Goal: Check status: Check status

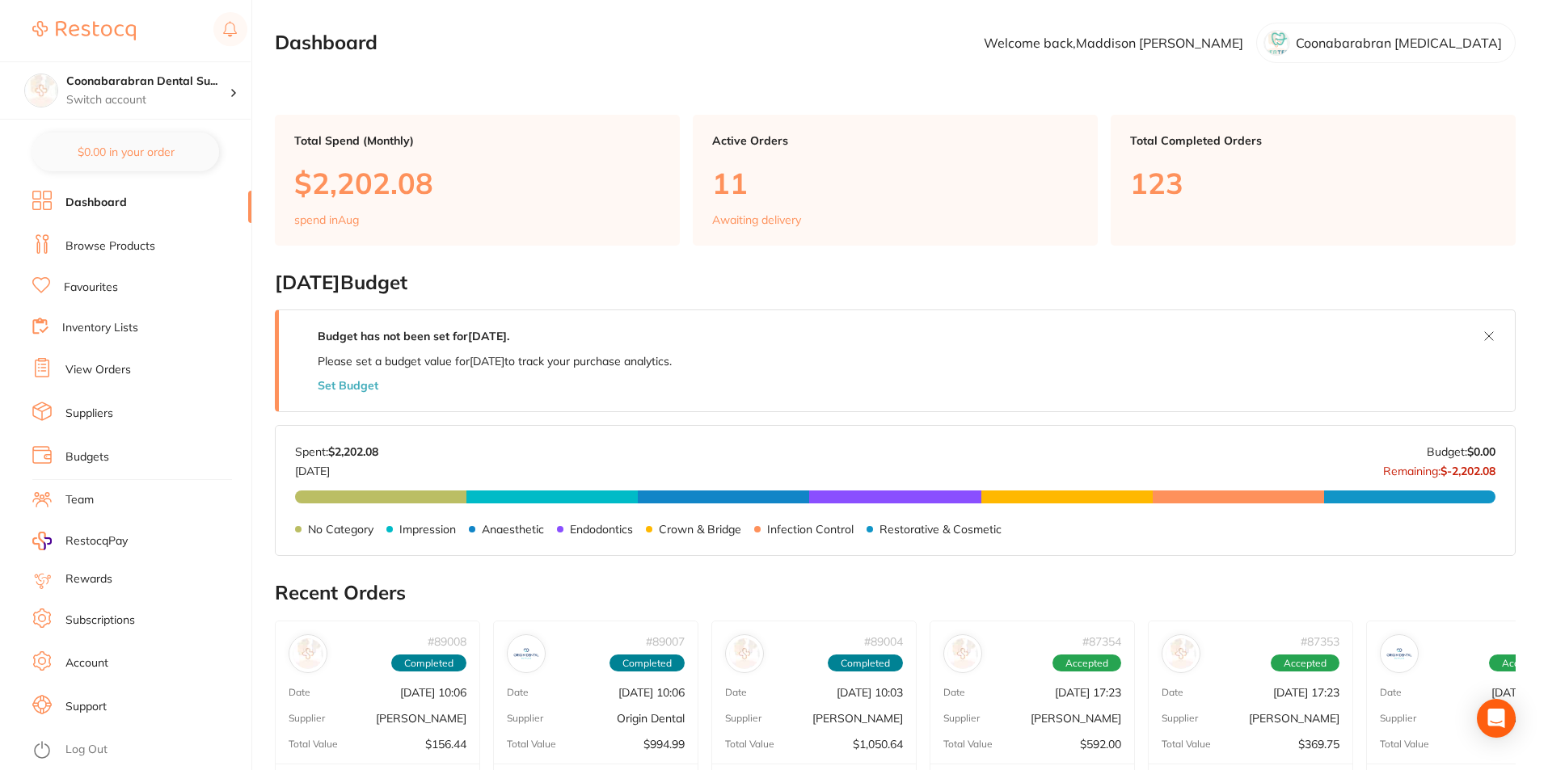
click at [82, 372] on link "View Orders" at bounding box center [97, 370] width 65 height 16
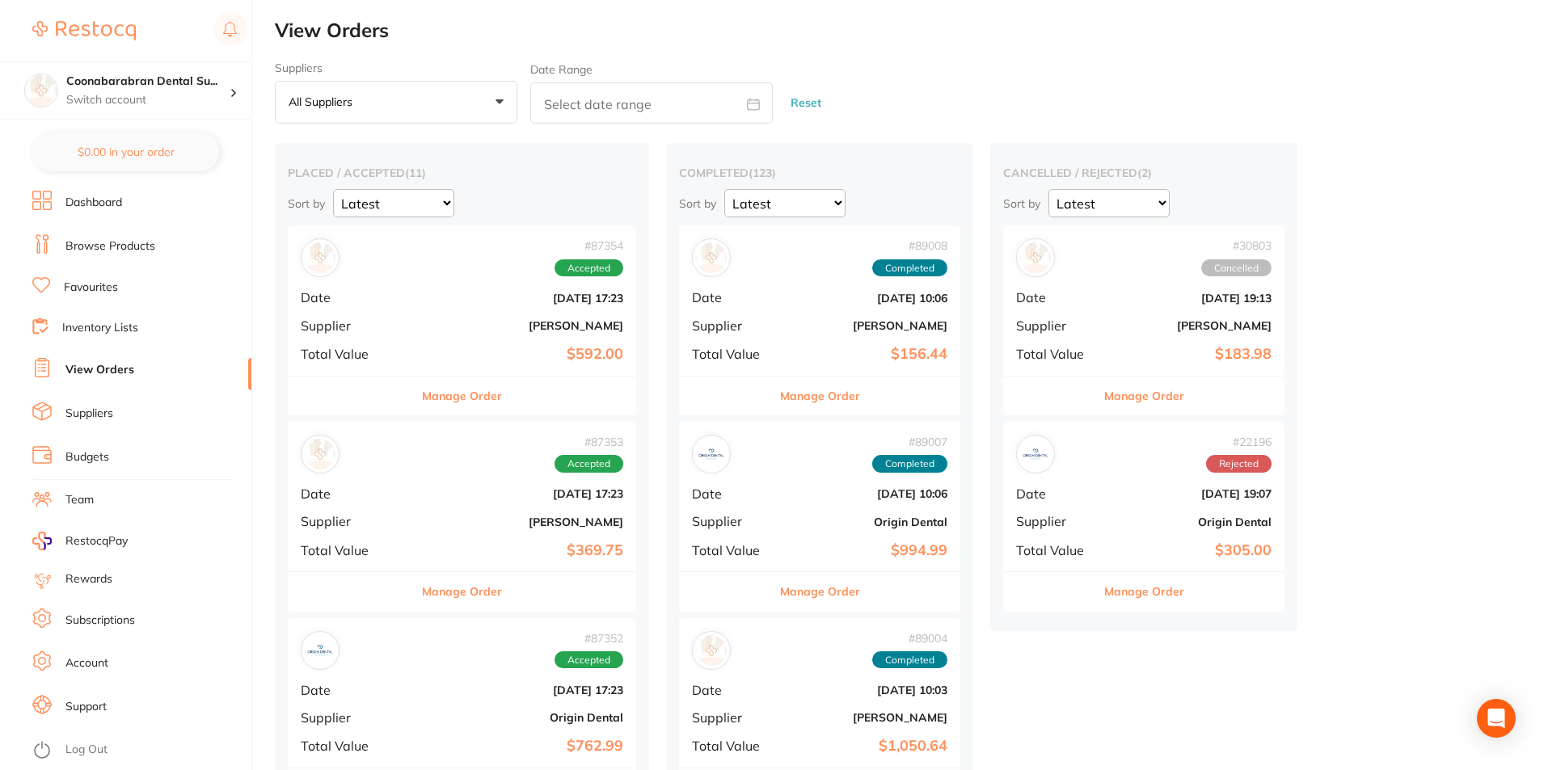
click at [415, 326] on div "# 87354 Accepted Date [DATE] 17:23 Supplier [PERSON_NAME] Total Value $592.00" at bounding box center [462, 301] width 348 height 150
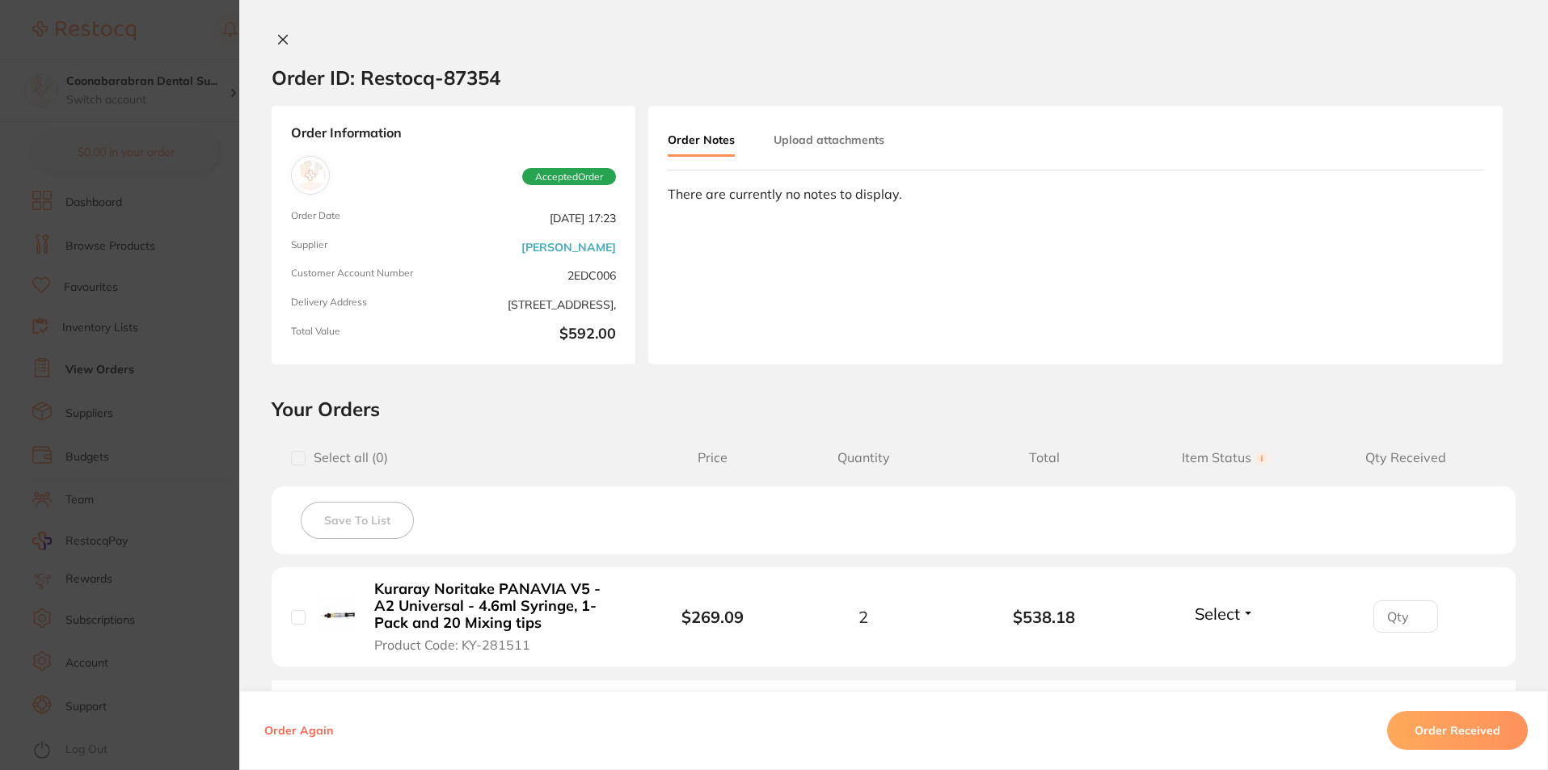
click at [276, 36] on icon at bounding box center [282, 39] width 13 height 13
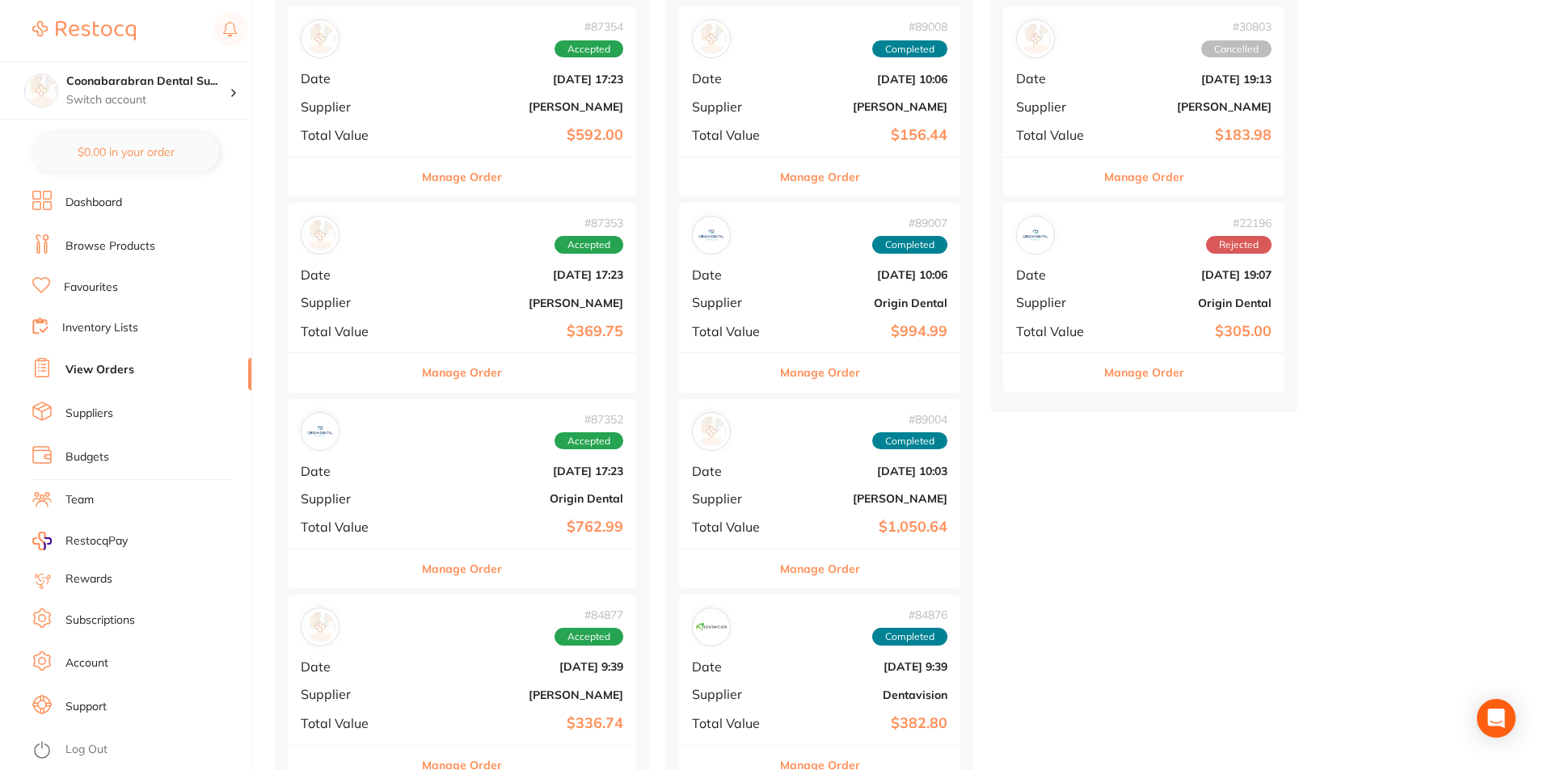
scroll to position [243, 0]
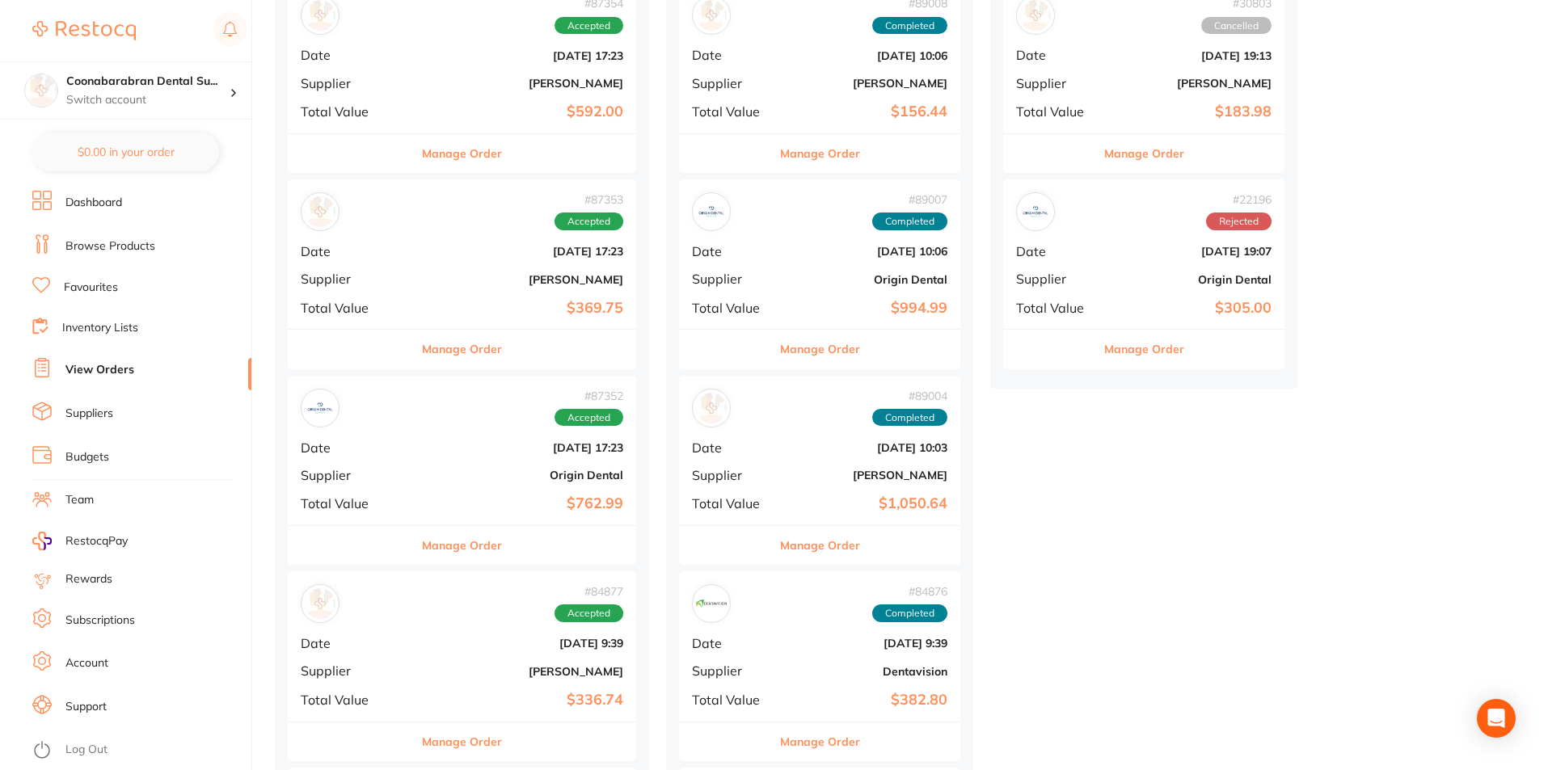
click at [462, 246] on b "[DATE] 17:23" at bounding box center [520, 251] width 206 height 13
